Goal: Navigation & Orientation: Go to known website

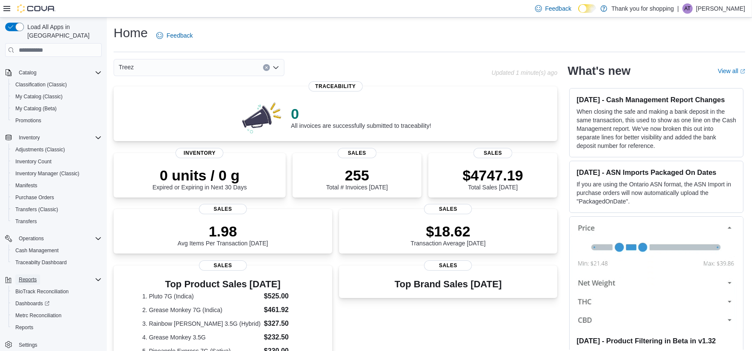
click at [31, 274] on span "Reports" at bounding box center [28, 279] width 18 height 10
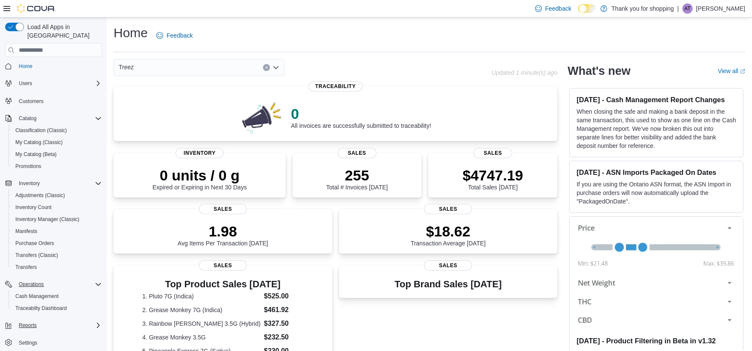
scroll to position [0, 0]
click at [731, 5] on p "Alfred Torres" at bounding box center [720, 8] width 49 height 10
click at [702, 79] on button "Sign Out" at bounding box center [702, 83] width 79 height 14
